Goal: Book appointment/travel/reservation

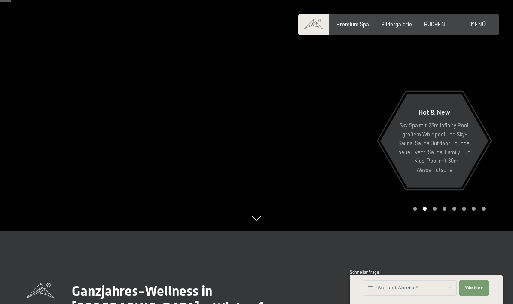
scroll to position [76, 0]
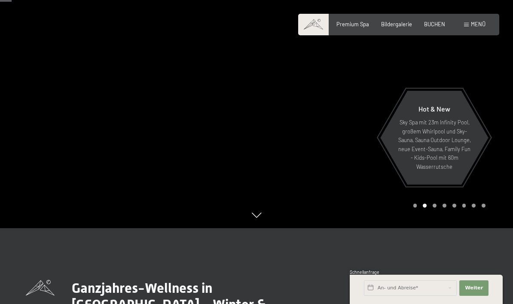
click at [69, 177] on div at bounding box center [128, 76] width 257 height 304
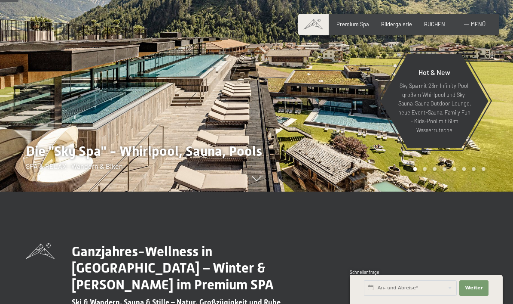
scroll to position [126, 0]
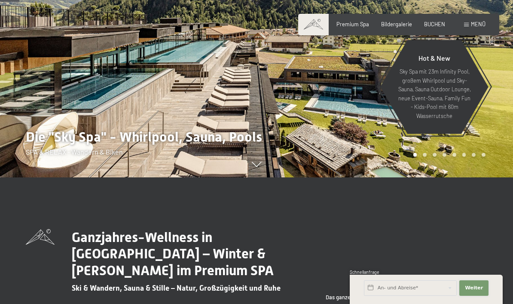
click at [476, 291] on span "Weiter" at bounding box center [474, 287] width 18 height 7
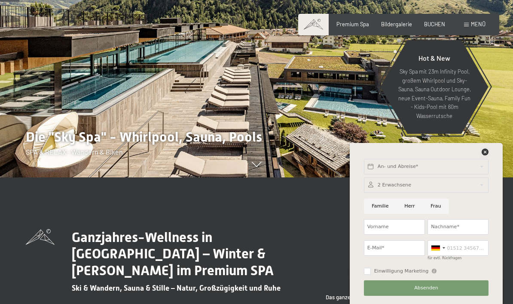
click at [488, 155] on icon at bounding box center [485, 151] width 7 height 7
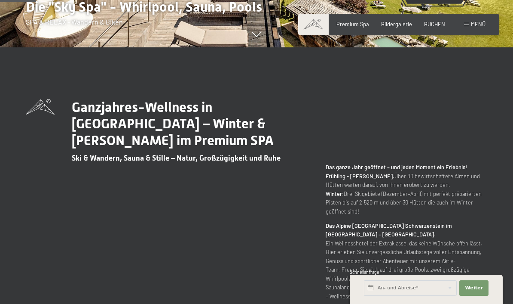
scroll to position [200, 0]
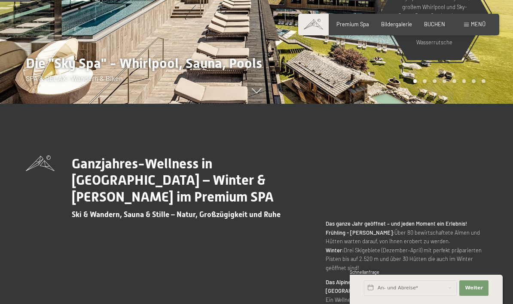
click at [438, 25] on span "BUCHEN" at bounding box center [434, 24] width 21 height 7
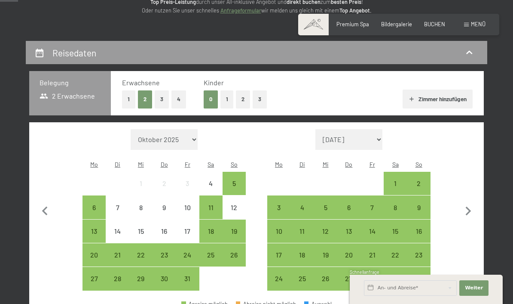
scroll to position [149, 0]
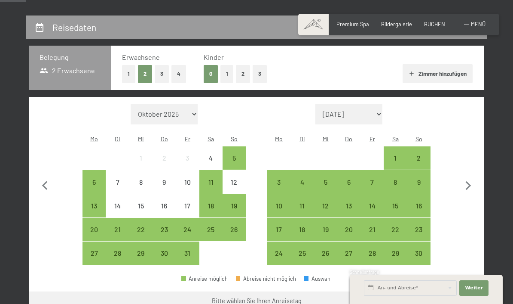
click at [226, 72] on button "1" at bounding box center [227, 74] width 13 height 18
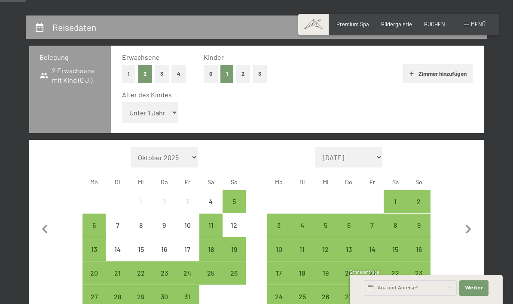
click at [214, 246] on div "18" at bounding box center [210, 256] width 21 height 21
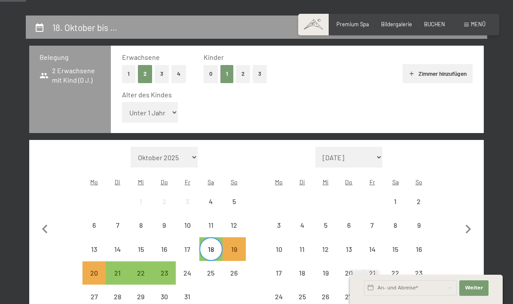
click at [161, 271] on div "23" at bounding box center [164, 279] width 21 height 21
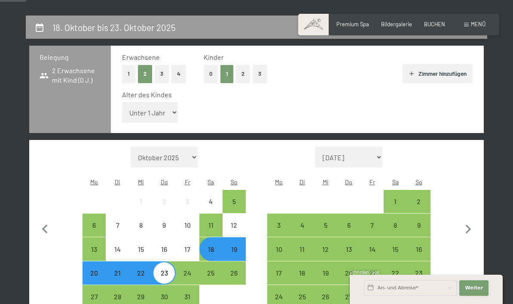
click at [466, 295] on button "Weiter Adressfelder ausblenden" at bounding box center [474, 287] width 29 height 15
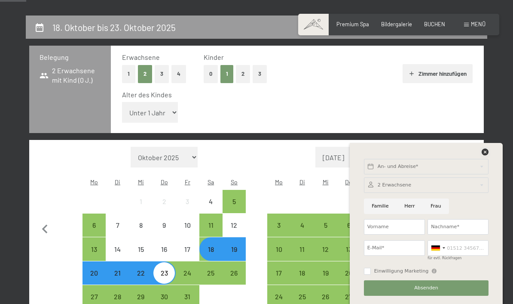
click at [483, 155] on icon at bounding box center [485, 151] width 7 height 7
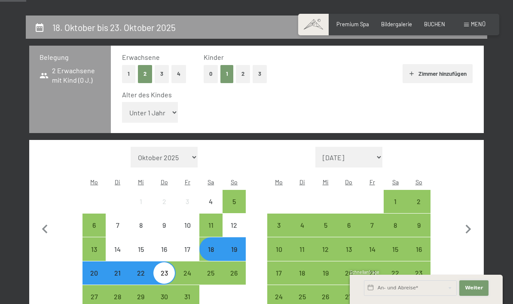
click at [479, 291] on span "Weiter" at bounding box center [474, 287] width 18 height 7
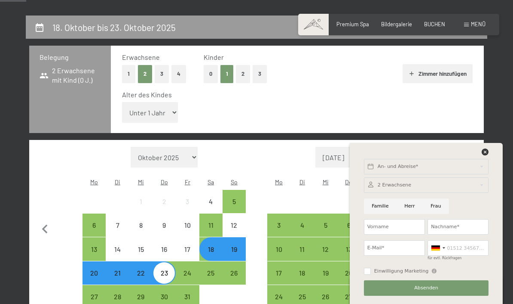
click at [490, 179] on div "An- und Abreise* Weiter Adressfelder ausblenden 2 Erwachsene 2 Erwachsene Älter…" at bounding box center [427, 223] width 136 height 161
click at [488, 155] on icon at bounding box center [485, 151] width 7 height 7
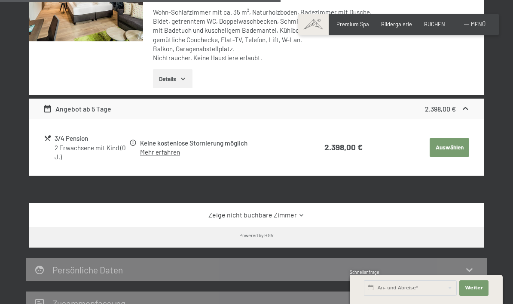
scroll to position [621, 0]
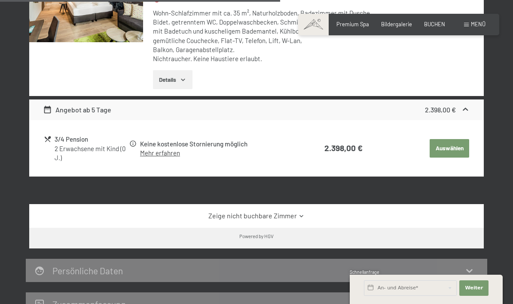
click at [166, 149] on link "Mehr erfahren" at bounding box center [160, 153] width 40 height 8
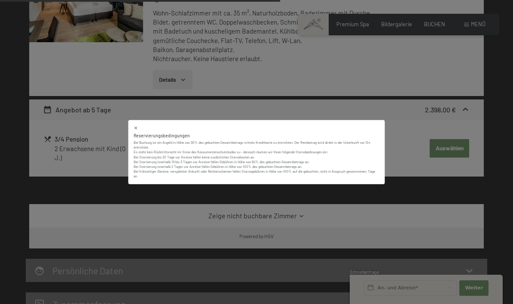
click at [138, 126] on icon at bounding box center [136, 128] width 5 height 5
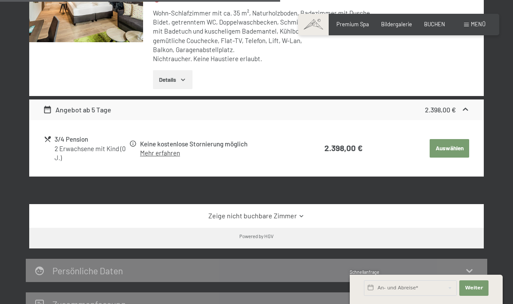
click at [92, 136] on div "3/4 Pension" at bounding box center [92, 139] width 74 height 10
click at [452, 146] on button "Auswählen" at bounding box center [450, 148] width 40 height 19
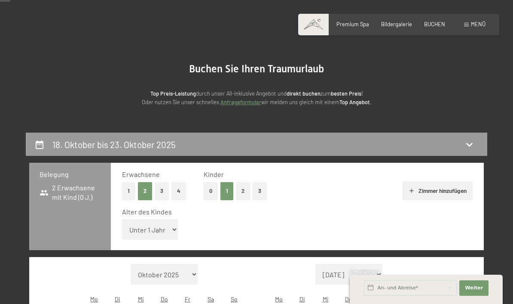
scroll to position [0, 0]
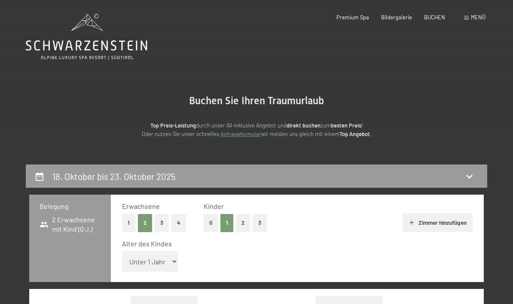
click at [354, 15] on span "Premium Spa" at bounding box center [353, 17] width 33 height 7
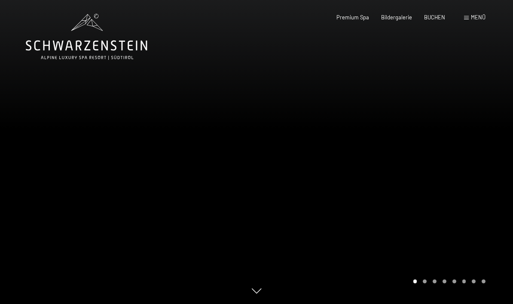
click at [398, 20] on div "Bildergalerie" at bounding box center [396, 18] width 31 height 8
click at [400, 17] on span "Bildergalerie" at bounding box center [396, 17] width 31 height 7
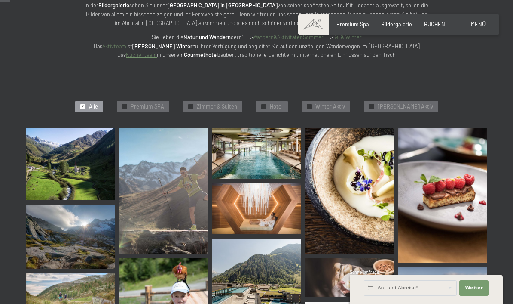
scroll to position [147, 0]
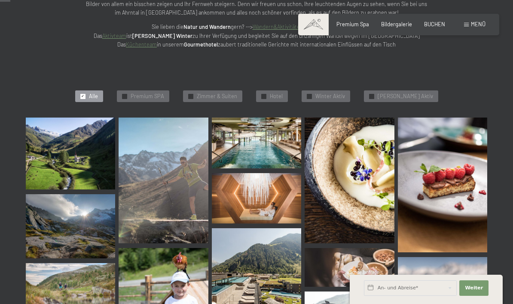
click at [257, 148] on img at bounding box center [256, 142] width 89 height 50
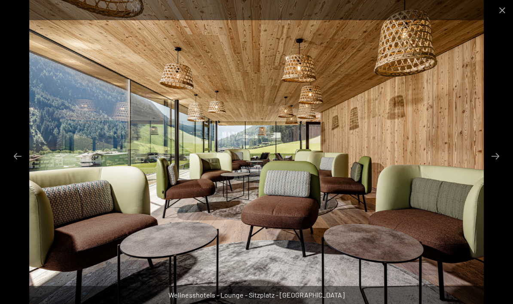
click at [500, 14] on button "Close gallery" at bounding box center [502, 10] width 21 height 20
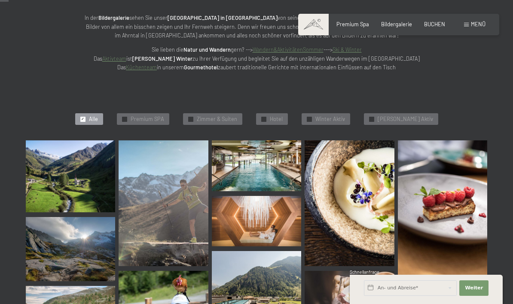
click at [276, 122] on div "✓ Hotel" at bounding box center [272, 119] width 32 height 12
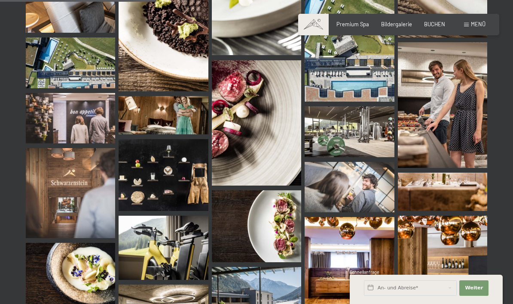
scroll to position [428, 0]
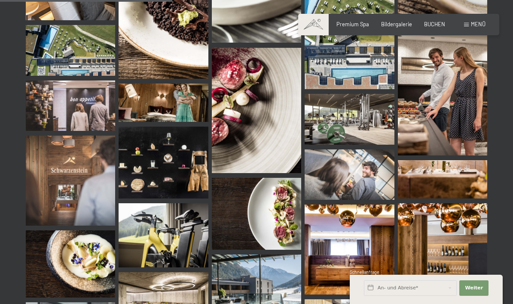
click at [358, 120] on img at bounding box center [349, 119] width 89 height 50
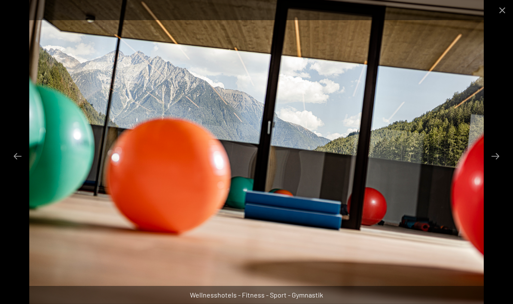
click at [501, 12] on button "Close gallery" at bounding box center [502, 10] width 21 height 20
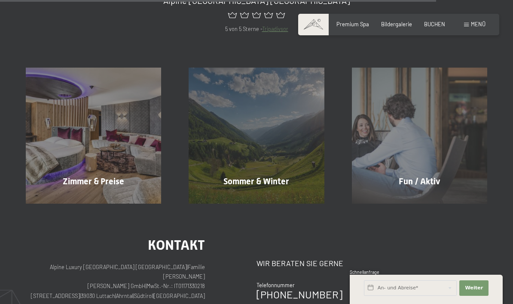
scroll to position [1116, 0]
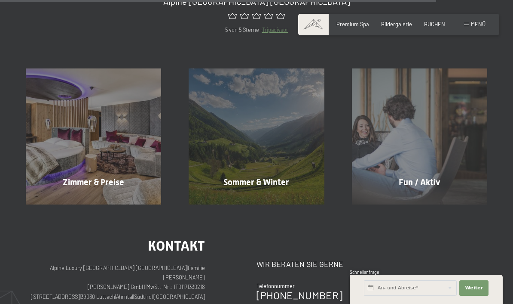
click at [474, 24] on span "Menü" at bounding box center [478, 24] width 15 height 7
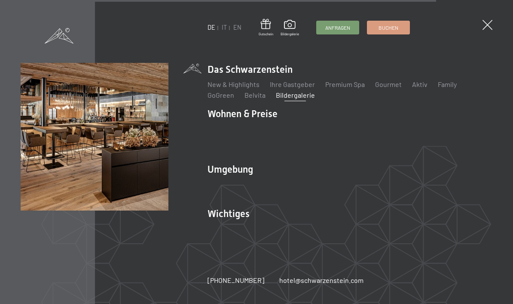
click at [382, 88] on link "Gourmet" at bounding box center [388, 84] width 27 height 8
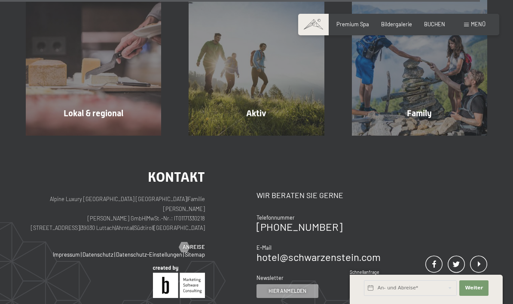
scroll to position [2366, 0]
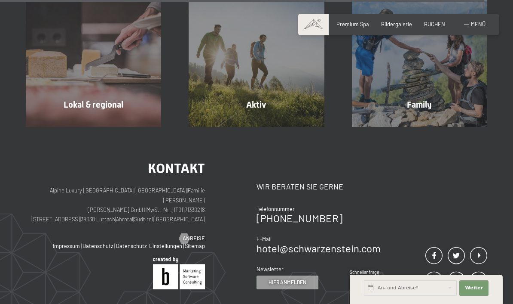
click at [261, 122] on span "Mehr erfahren" at bounding box center [258, 123] width 43 height 8
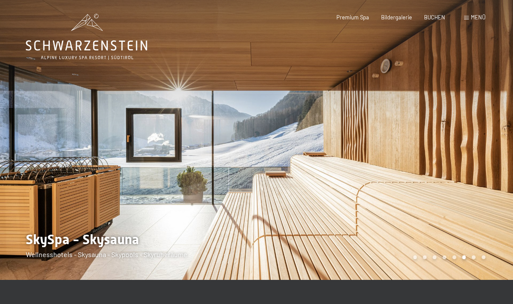
click at [24, 229] on div at bounding box center [128, 139] width 257 height 279
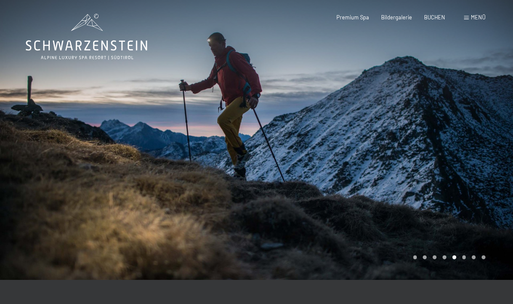
click at [27, 228] on div at bounding box center [128, 139] width 257 height 279
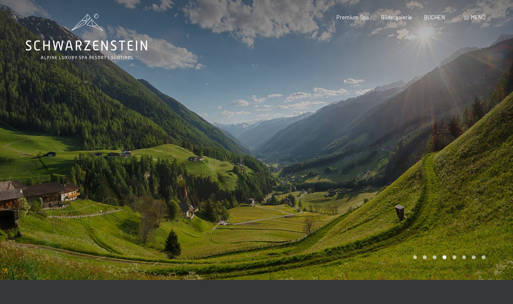
click at [23, 231] on div at bounding box center [128, 139] width 257 height 279
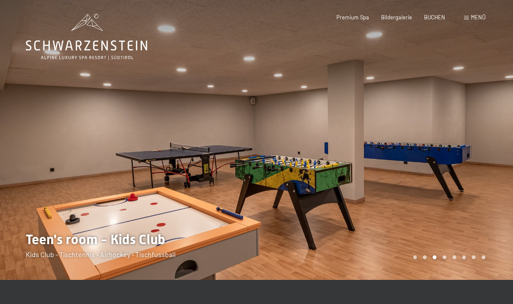
click at [31, 236] on div at bounding box center [128, 139] width 257 height 279
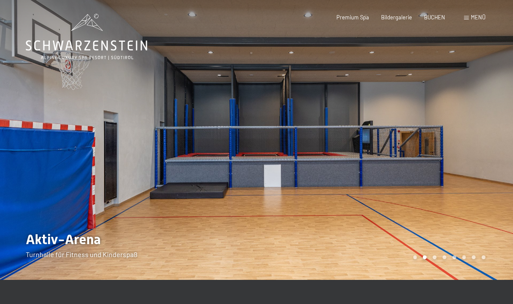
click at [34, 230] on div at bounding box center [128, 139] width 257 height 279
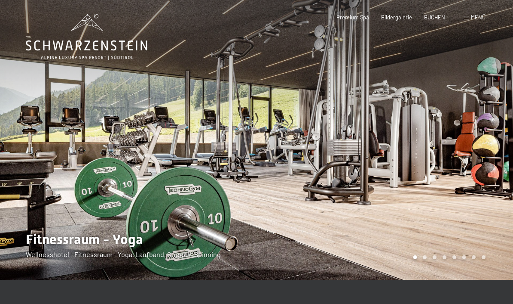
click at [40, 230] on div at bounding box center [128, 139] width 257 height 279
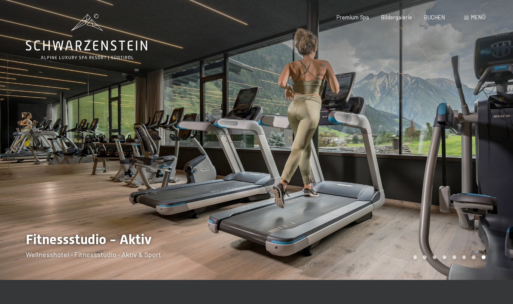
click at [33, 227] on div at bounding box center [128, 139] width 257 height 279
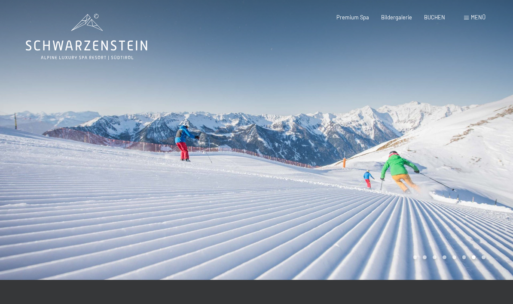
click at [34, 227] on div at bounding box center [128, 139] width 257 height 279
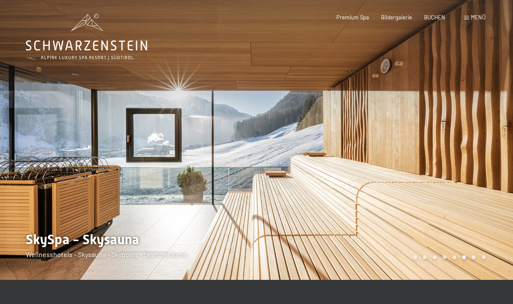
click at [41, 230] on div at bounding box center [128, 139] width 257 height 279
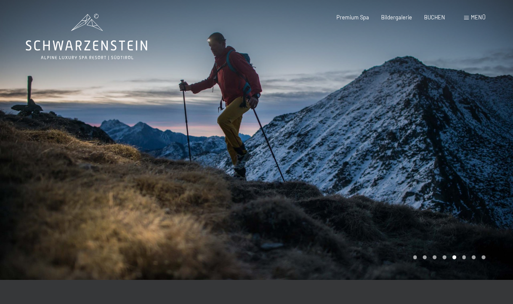
click at [36, 229] on div at bounding box center [128, 139] width 257 height 279
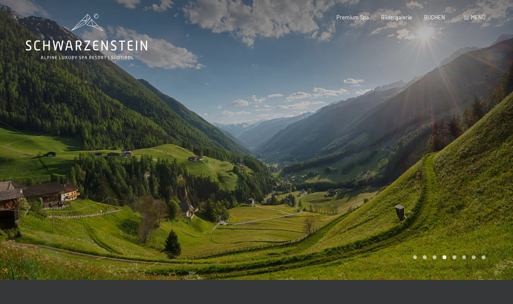
click at [31, 230] on div at bounding box center [128, 139] width 257 height 279
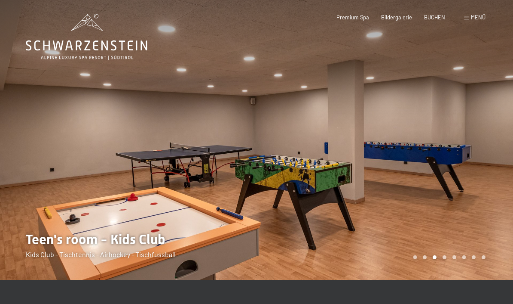
click at [492, 199] on div at bounding box center [385, 139] width 257 height 279
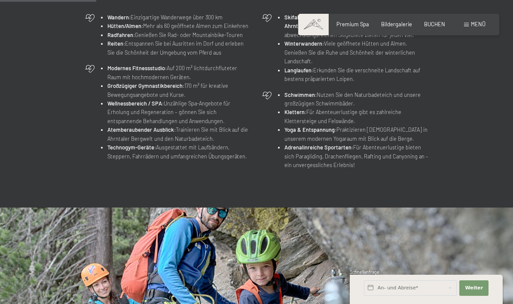
scroll to position [353, 0]
